Goal: Information Seeking & Learning: Learn about a topic

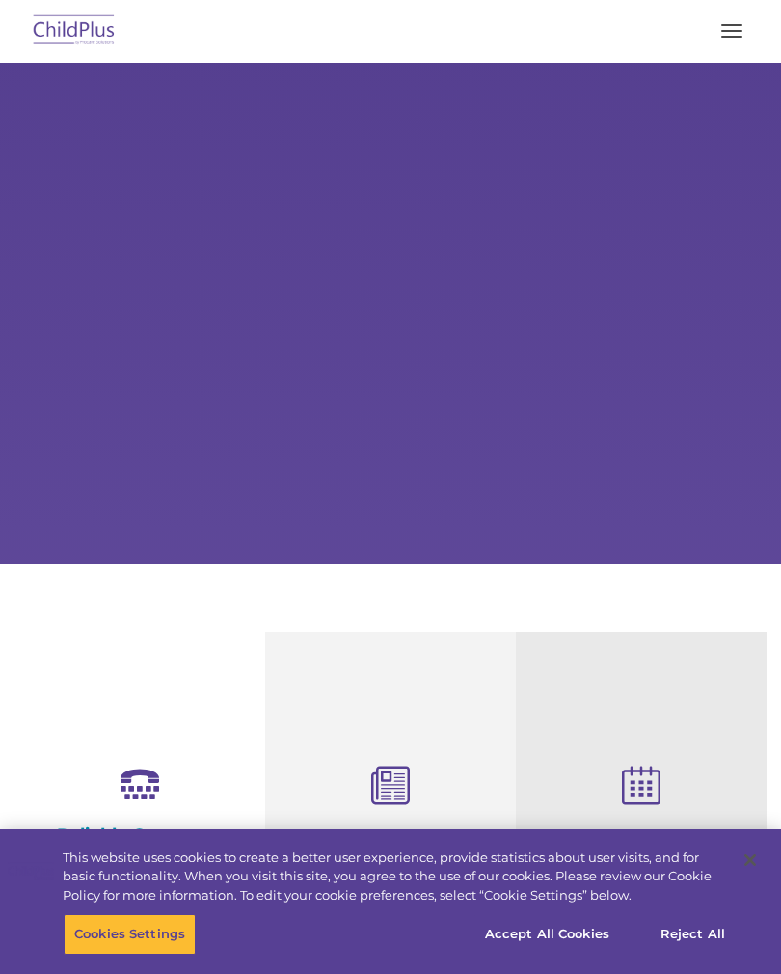
select select "MEDIUM"
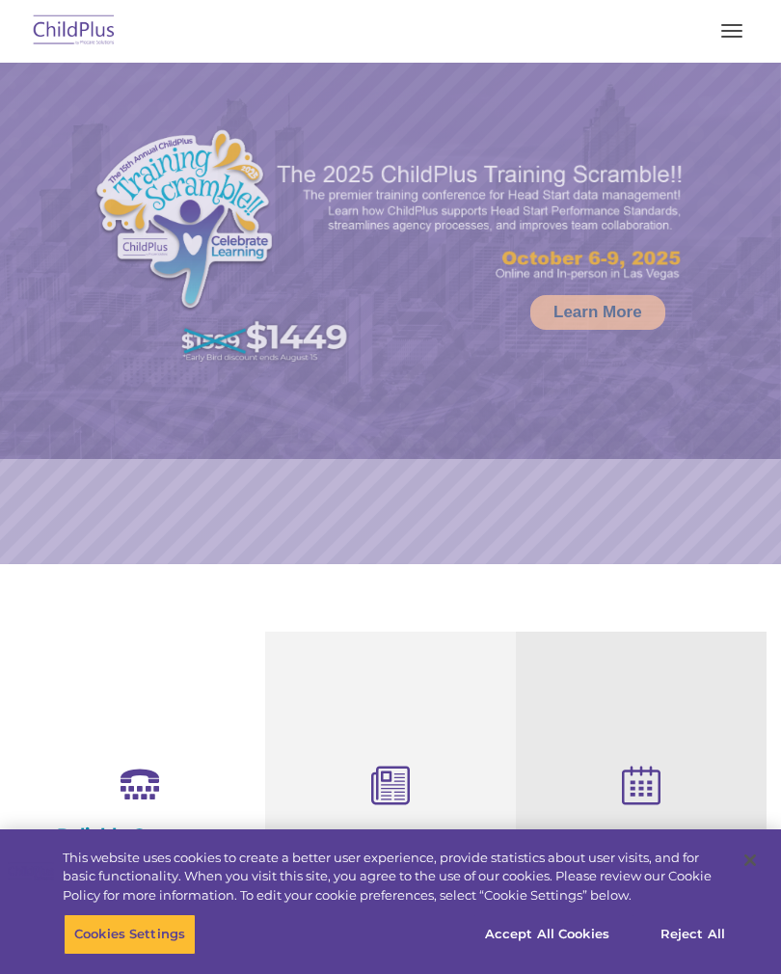
select select "MEDIUM"
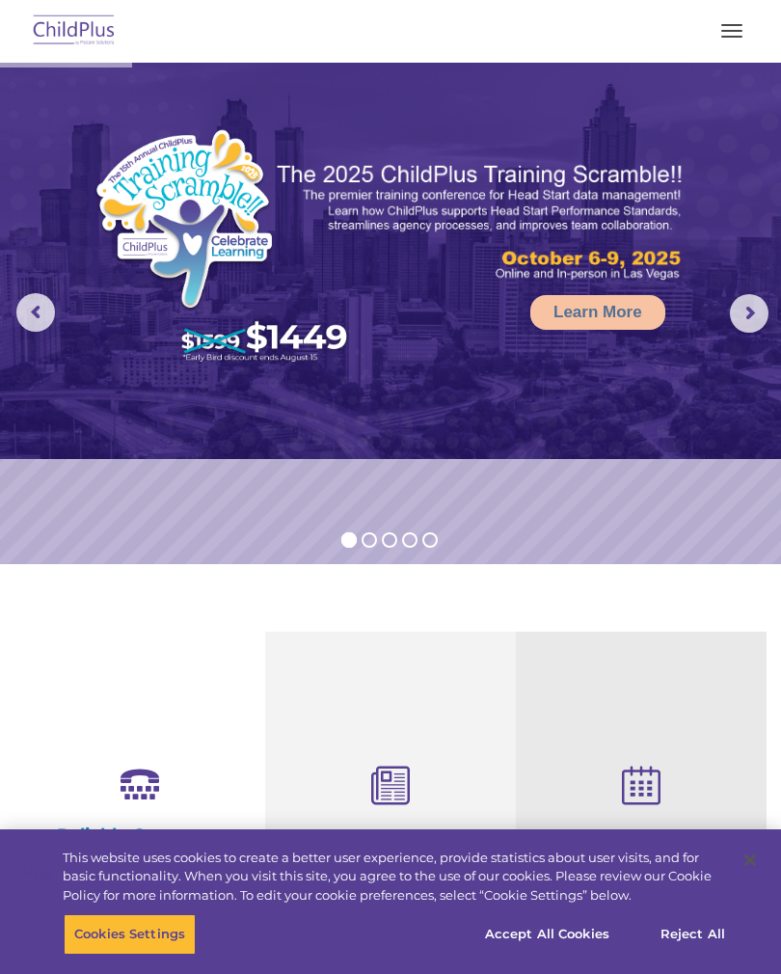
click at [729, 28] on button "button" at bounding box center [732, 30] width 41 height 31
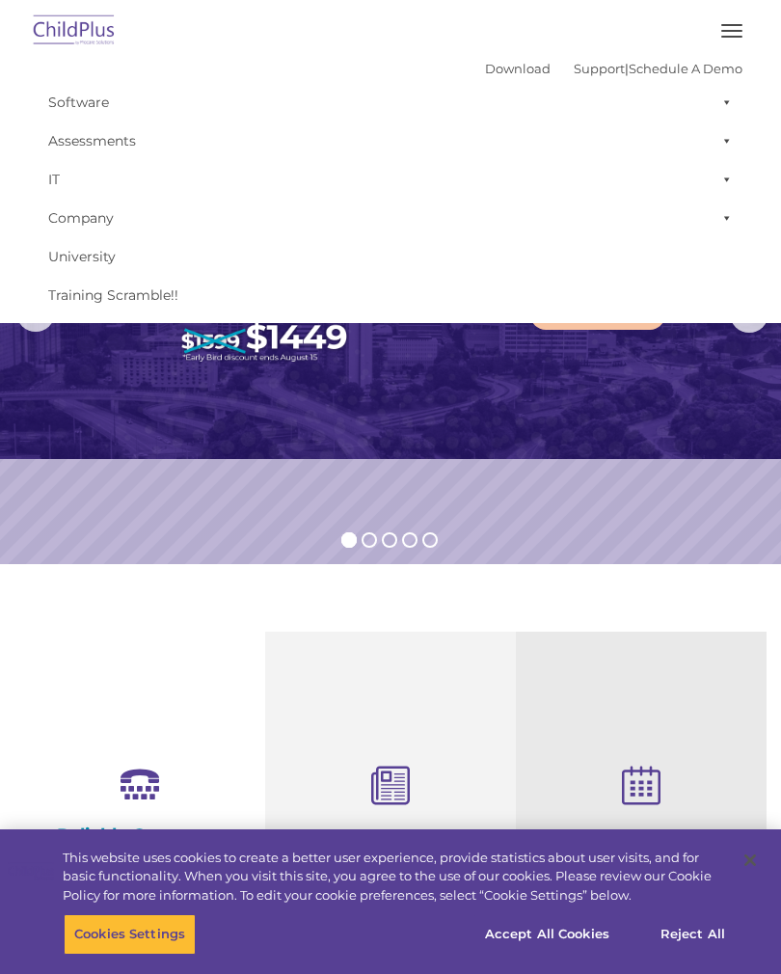
click at [500, 71] on link "Download" at bounding box center [518, 68] width 66 height 15
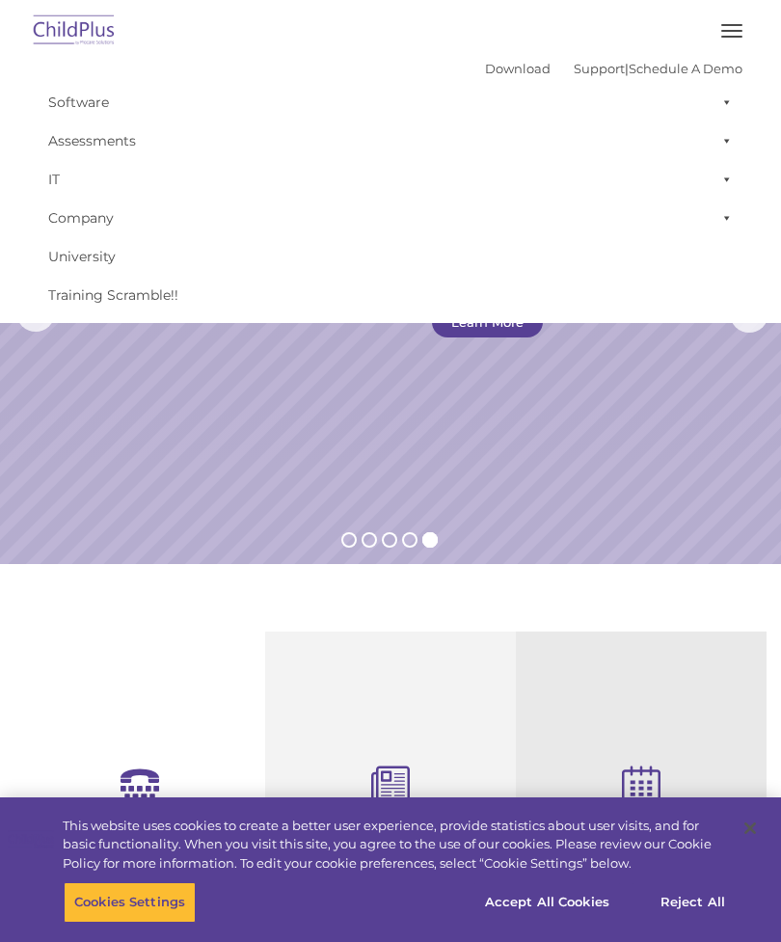
click at [64, 34] on img at bounding box center [74, 31] width 91 height 45
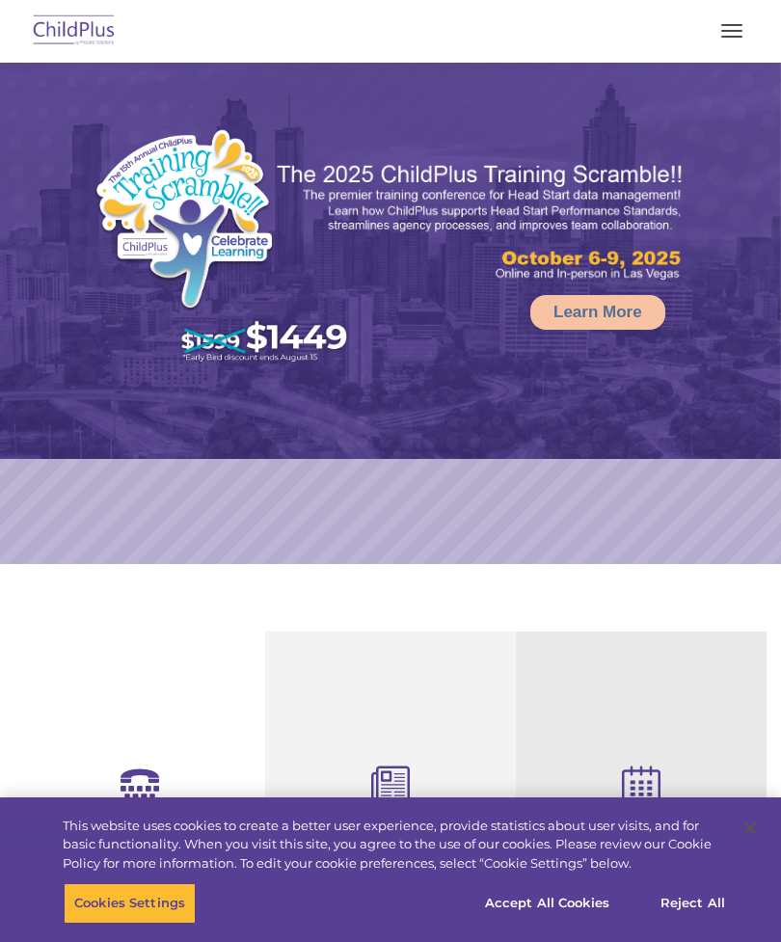
select select "MEDIUM"
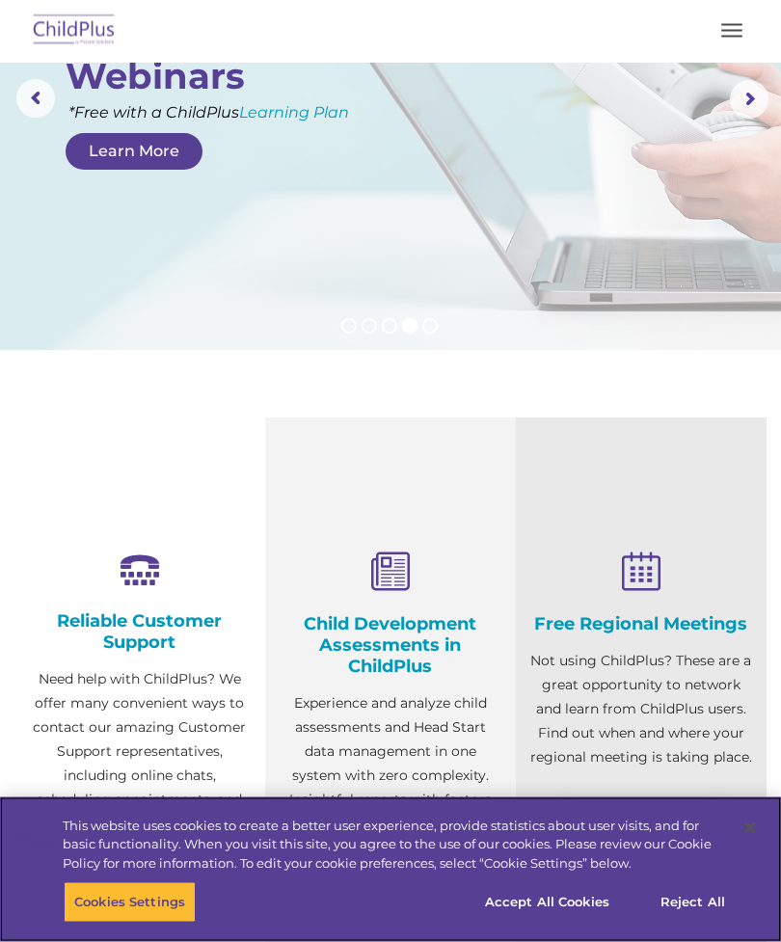
scroll to position [214, 0]
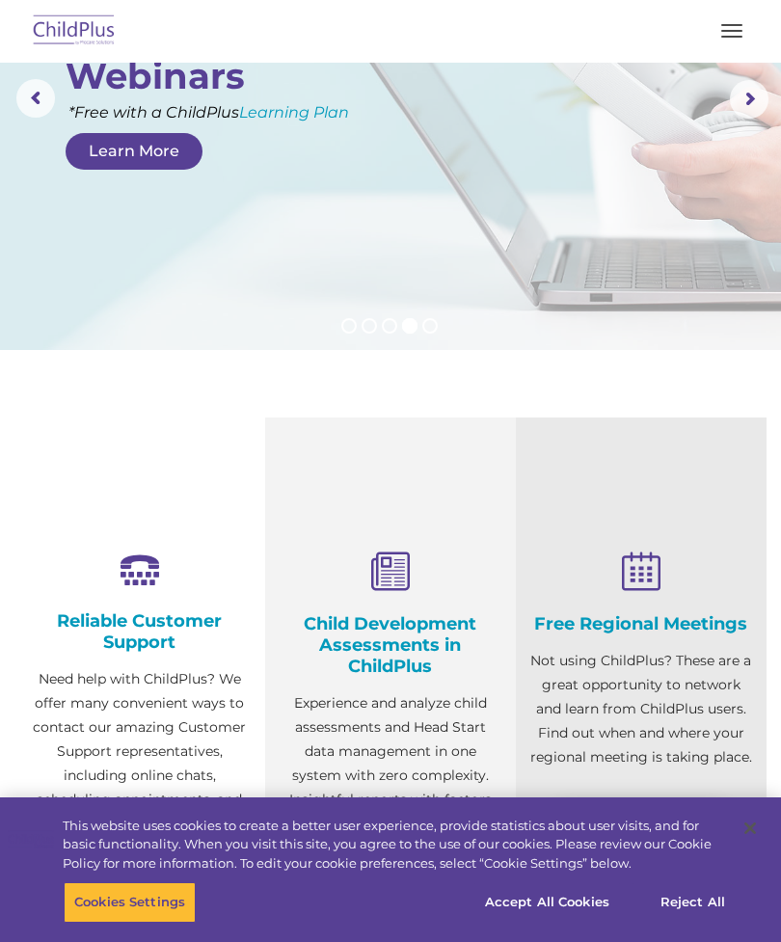
click at [417, 639] on h4 "Child Development Assessments in ChildPlus" at bounding box center [391, 645] width 222 height 64
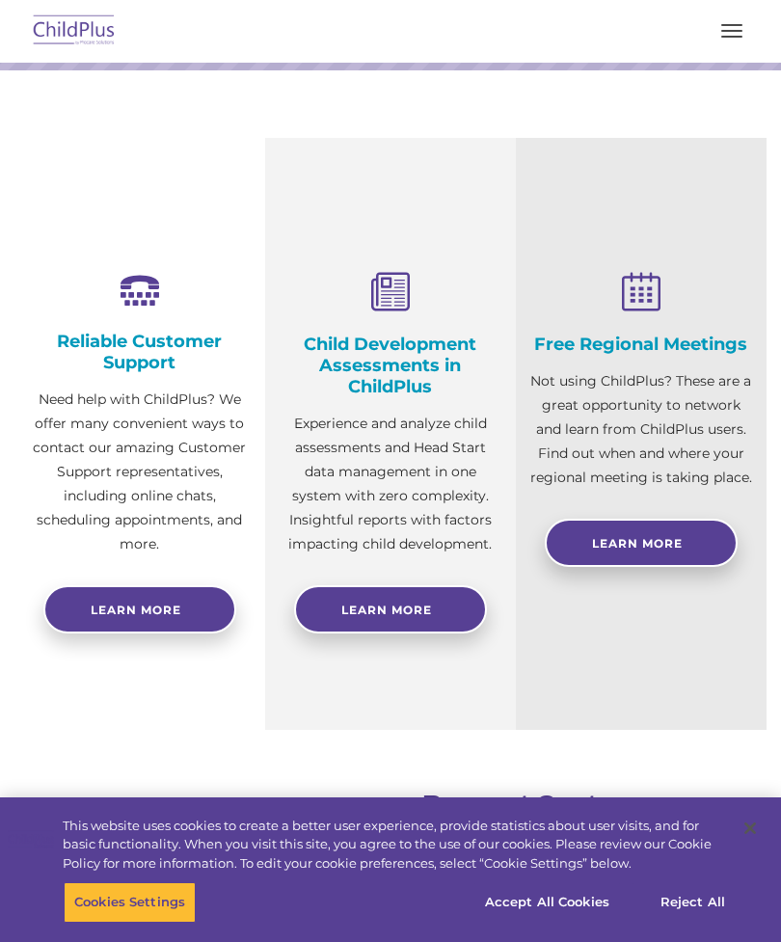
scroll to position [0, 0]
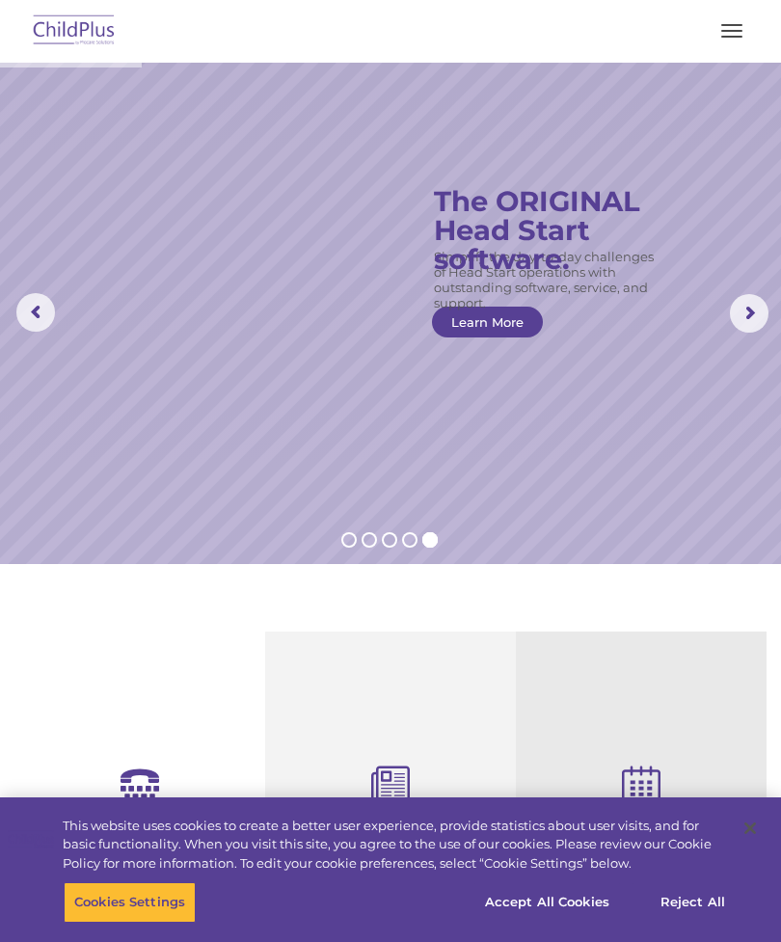
click at [719, 34] on button "button" at bounding box center [732, 30] width 41 height 31
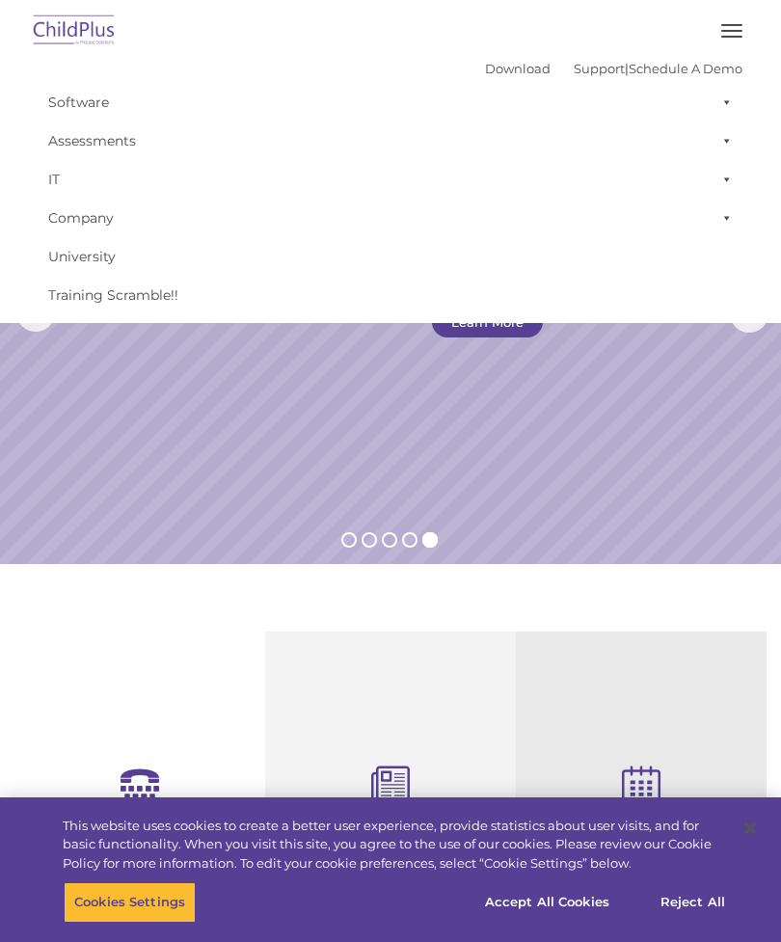
click at [717, 112] on span at bounding box center [723, 102] width 19 height 39
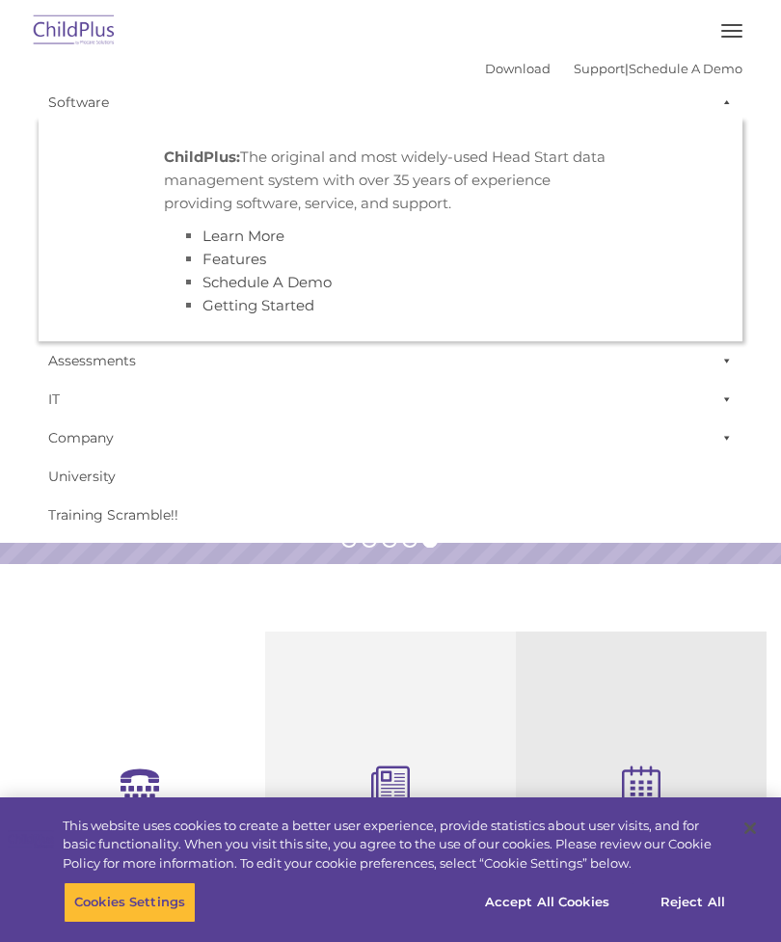
click at [131, 365] on link "Assessments" at bounding box center [391, 360] width 704 height 39
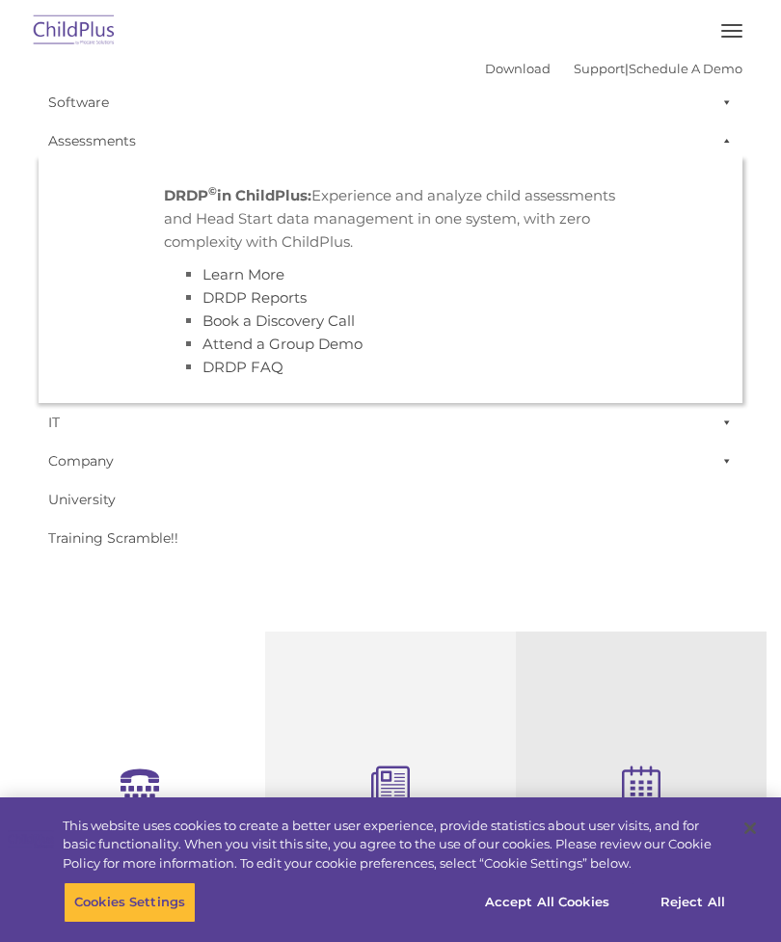
click at [283, 188] on strong "DRDP © in ChildPlus:" at bounding box center [238, 195] width 148 height 18
click at [267, 294] on link "DRDP Reports" at bounding box center [255, 297] width 104 height 18
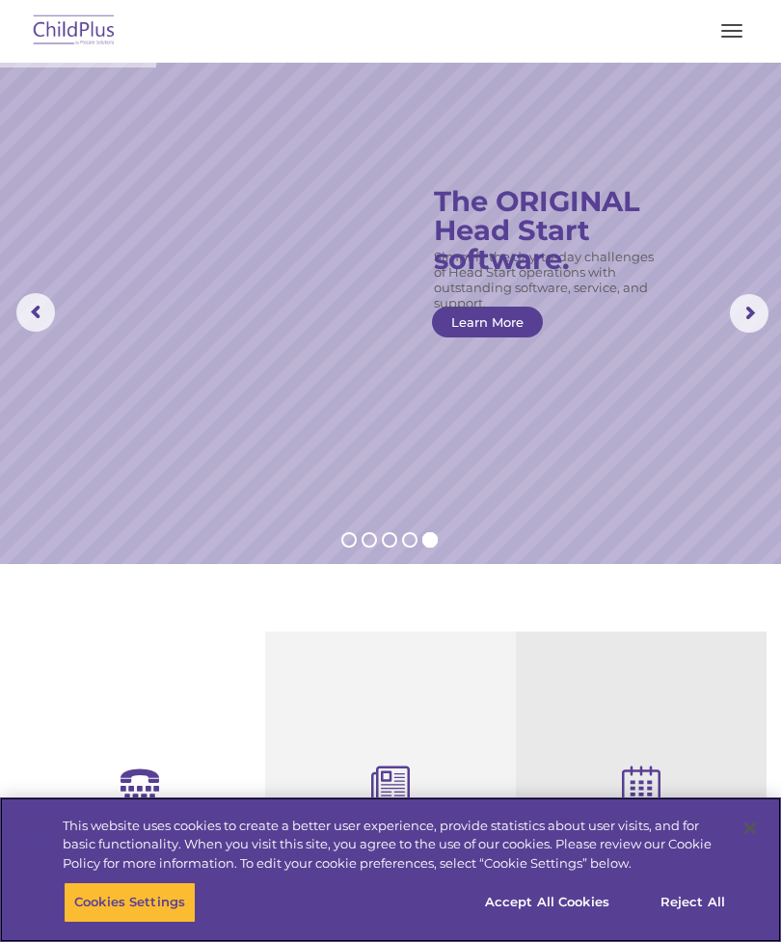
click at [550, 895] on button "Accept All Cookies" at bounding box center [547, 902] width 146 height 41
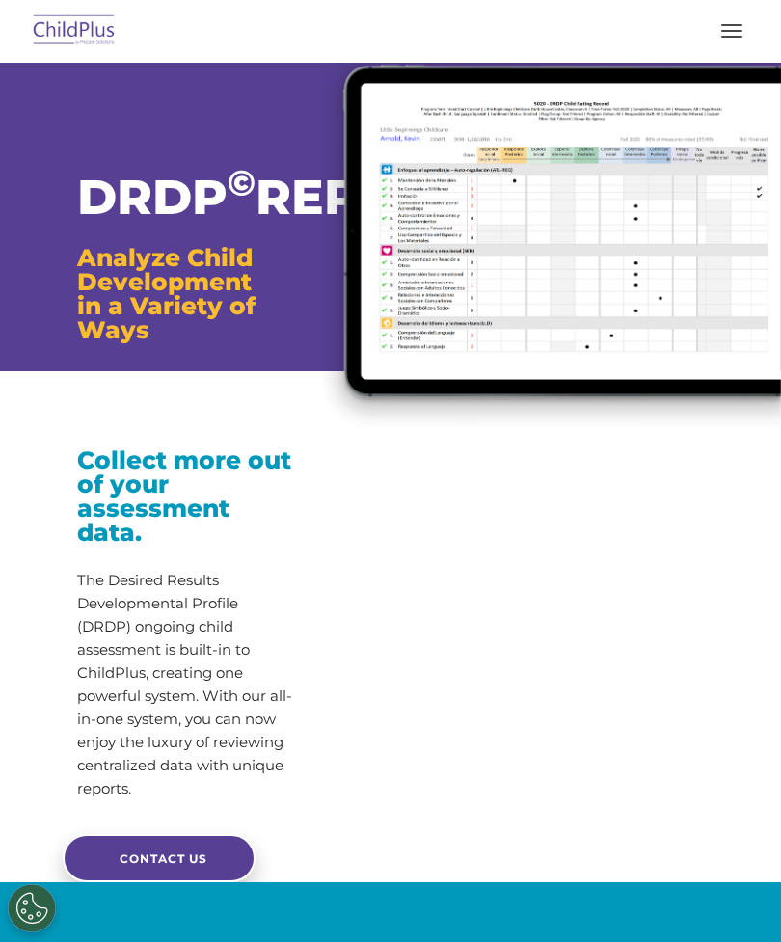
click at [736, 40] on button "button" at bounding box center [732, 30] width 41 height 31
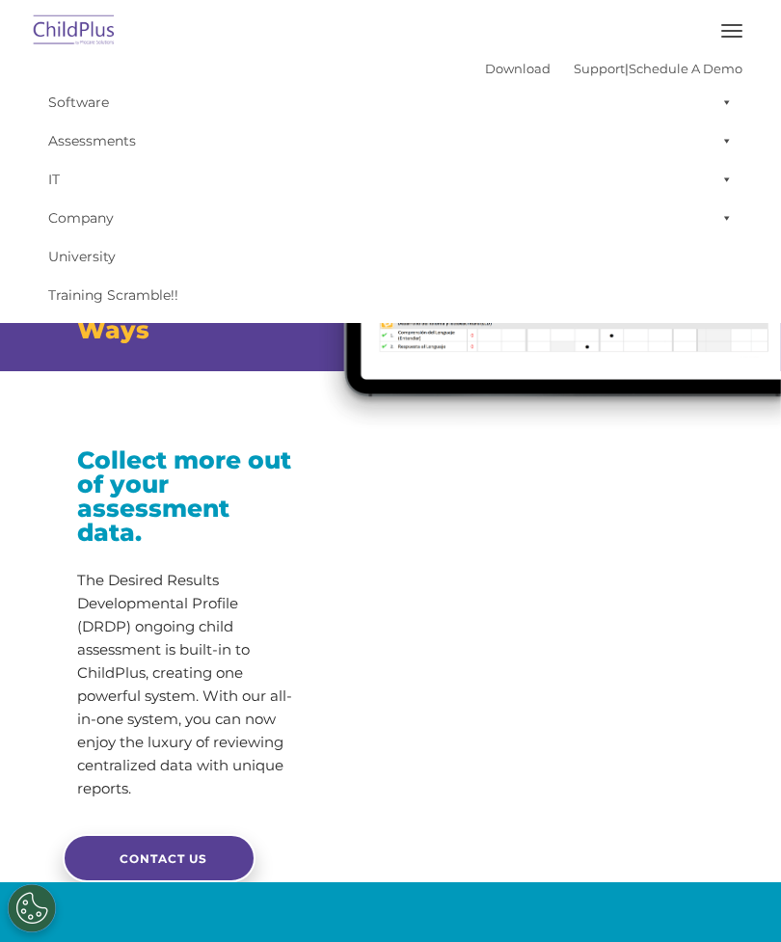
click at [485, 74] on link "Download" at bounding box center [518, 68] width 66 height 15
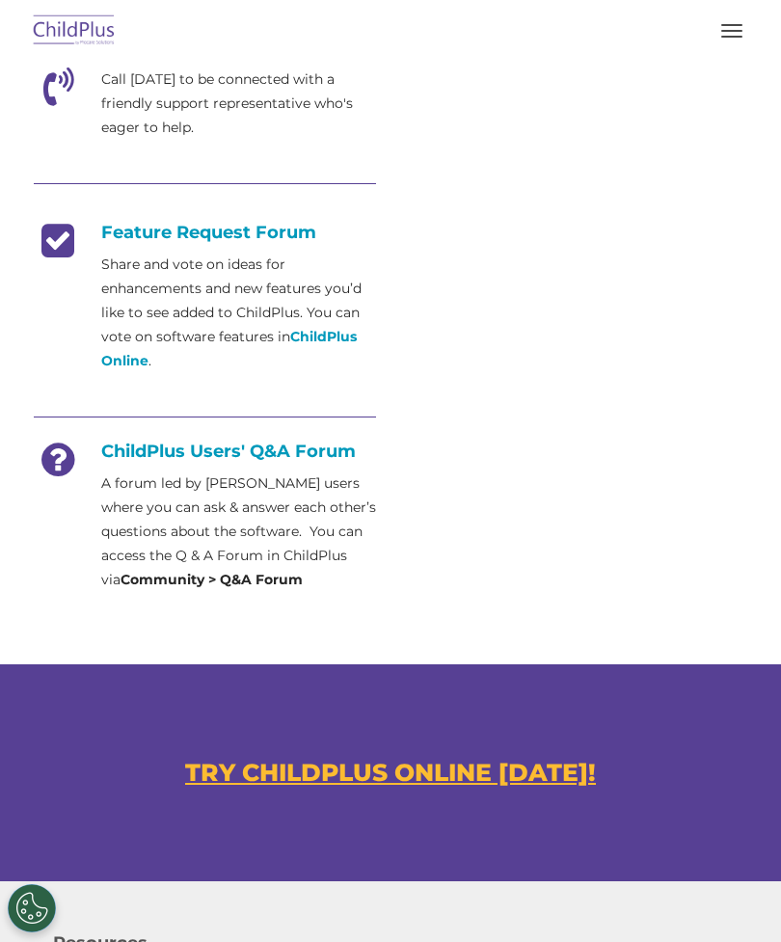
scroll to position [864, 0]
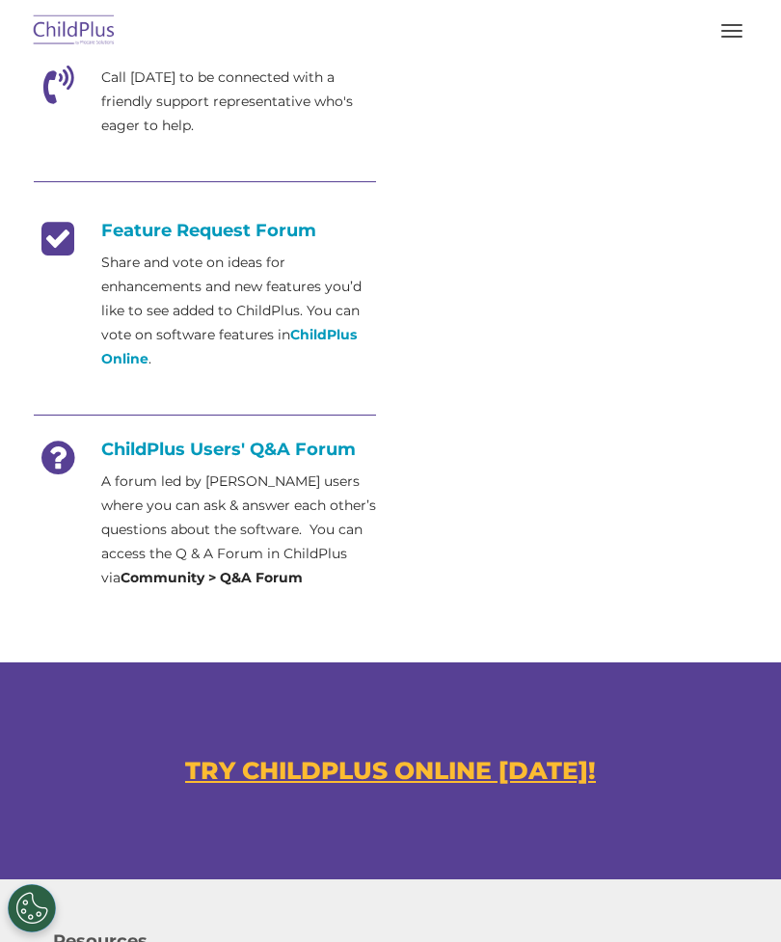
click at [449, 777] on u "TRY CHILDPLUS ONLINE TODAY!" at bounding box center [390, 770] width 411 height 29
